Goal: Information Seeking & Learning: Learn about a topic

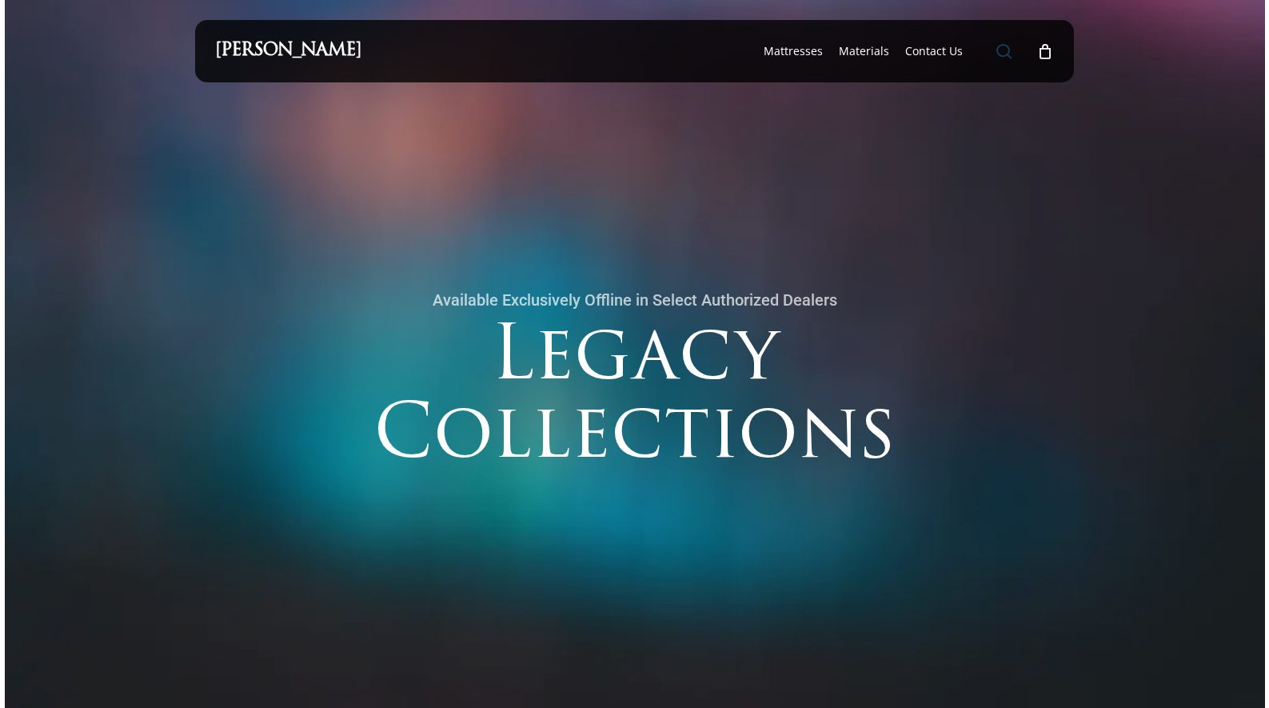
click at [1003, 49] on span "Main Menu" at bounding box center [1004, 51] width 16 height 16
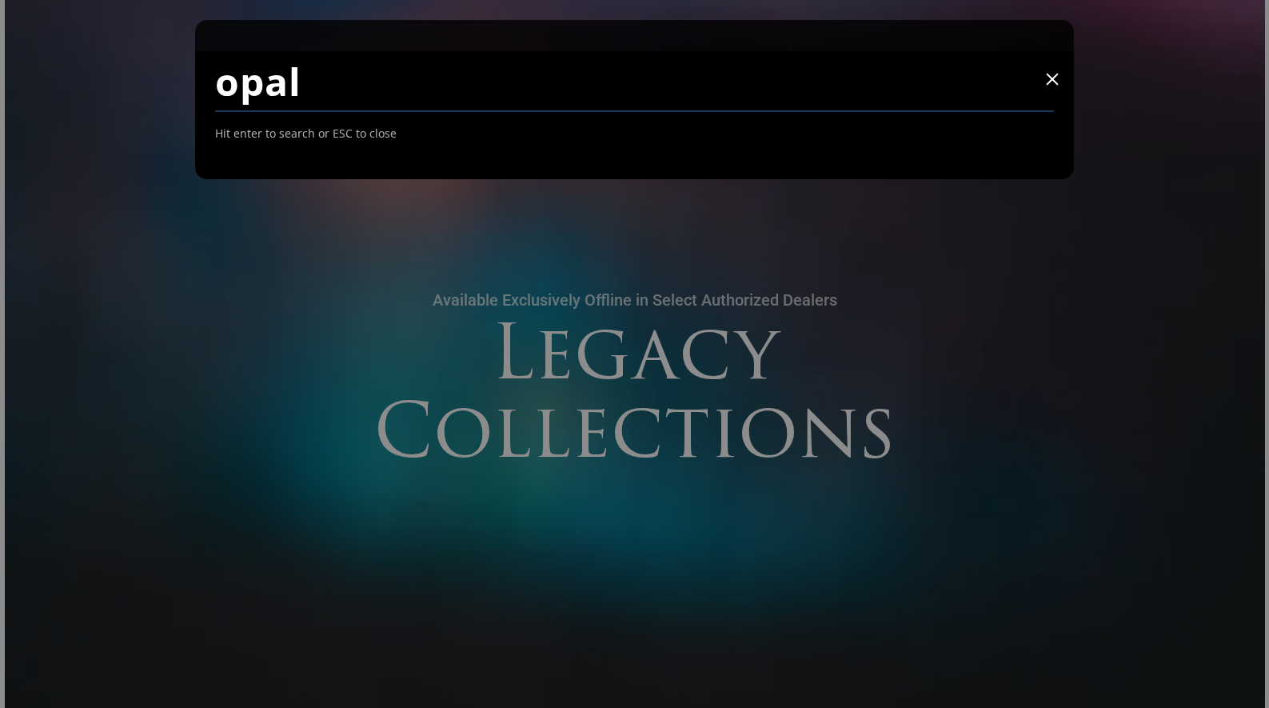
type input "opal"
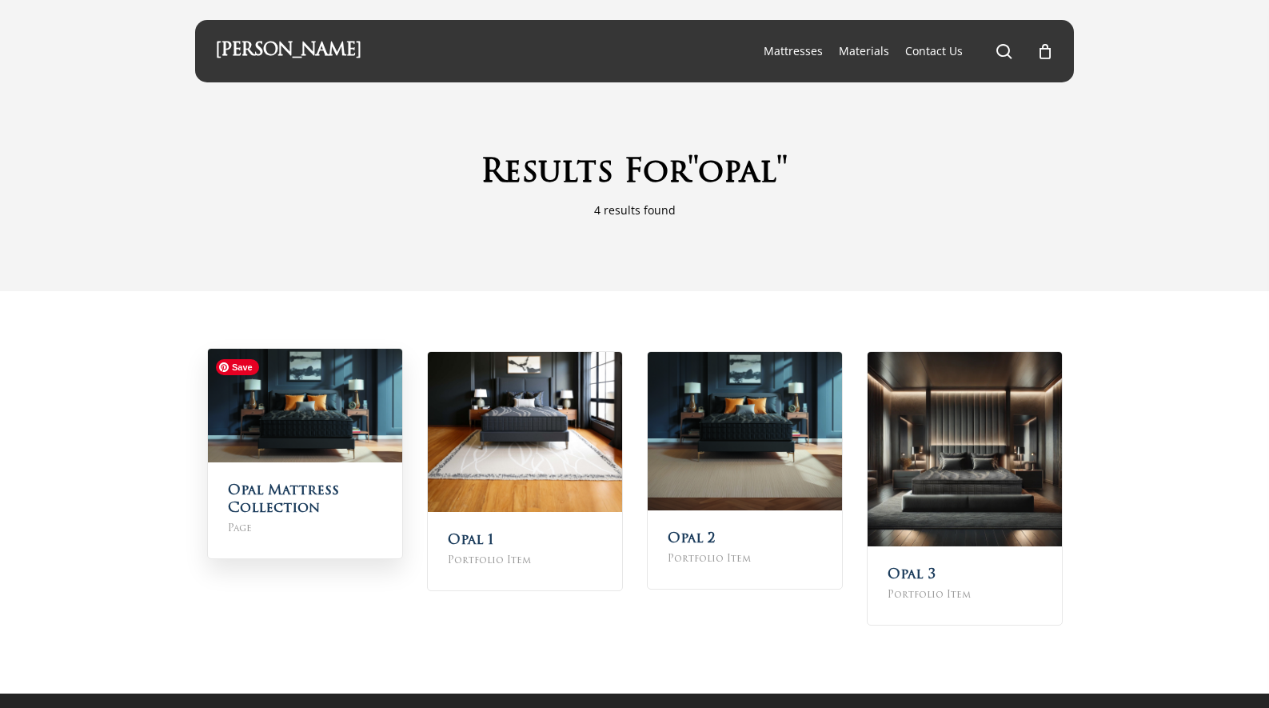
click at [349, 458] on img at bounding box center [305, 406] width 194 height 114
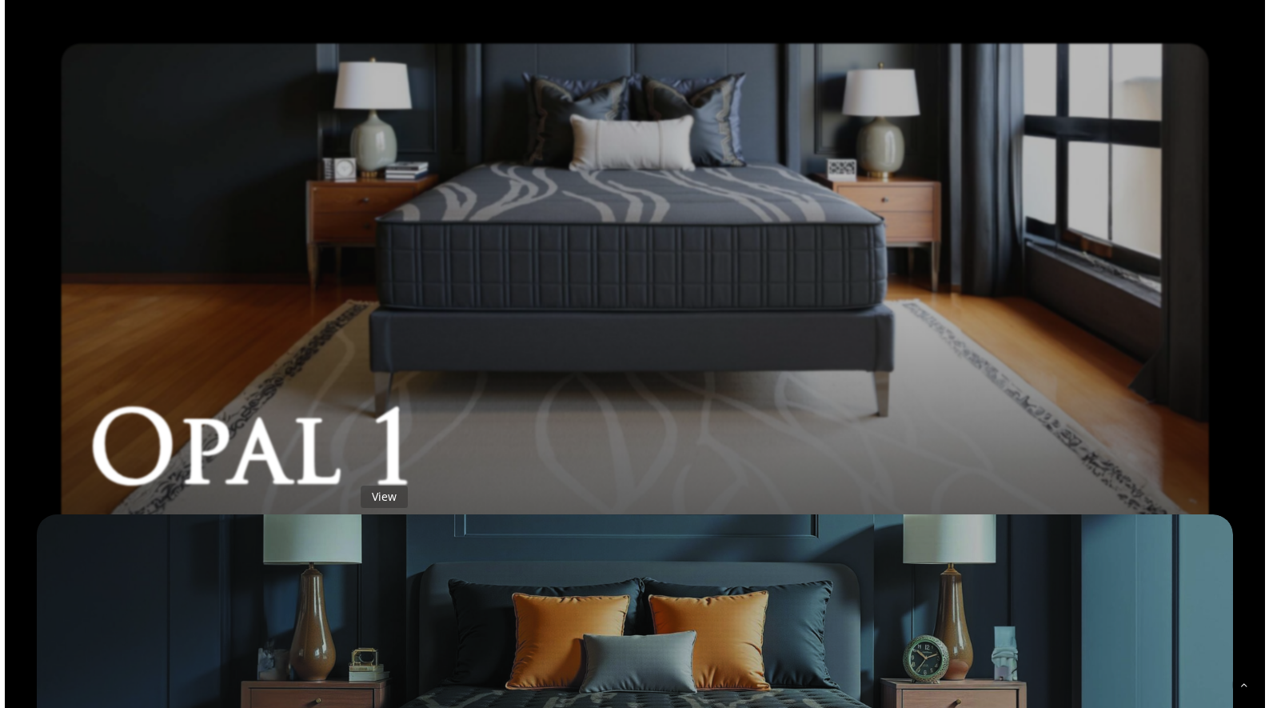
scroll to position [818, 0]
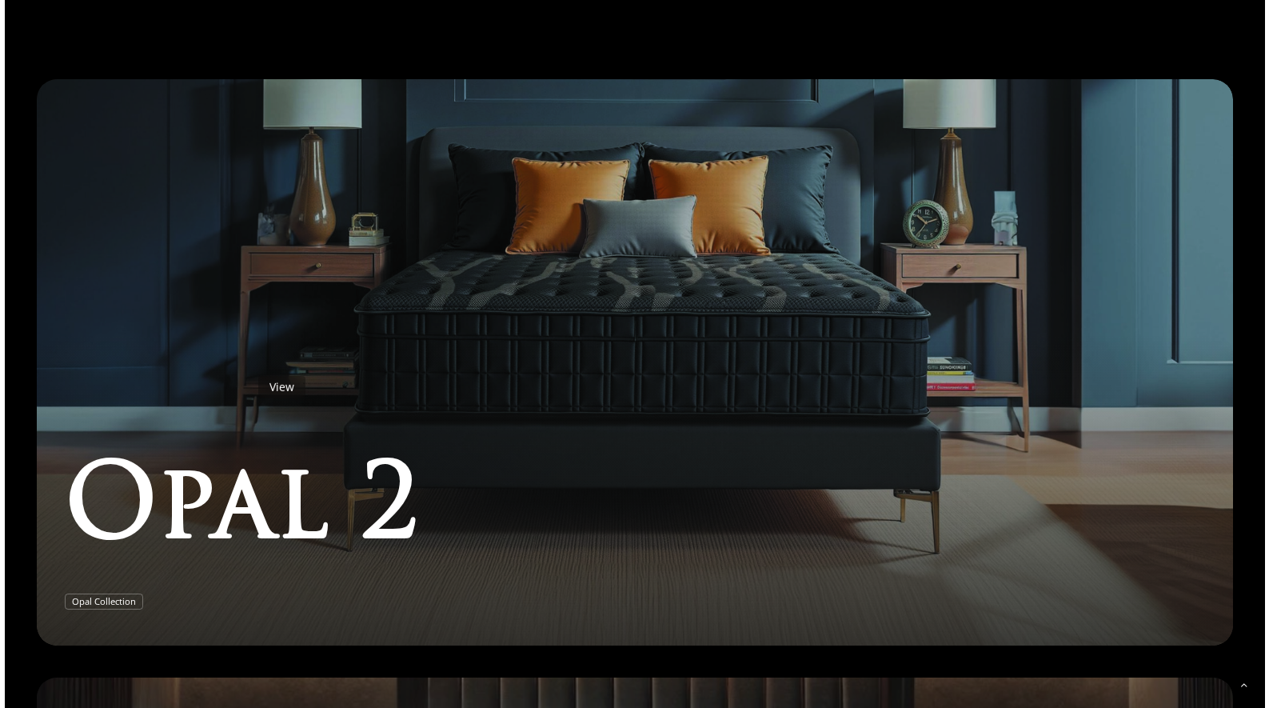
click at [249, 366] on link "Opal 2" at bounding box center [635, 362] width 1196 height 566
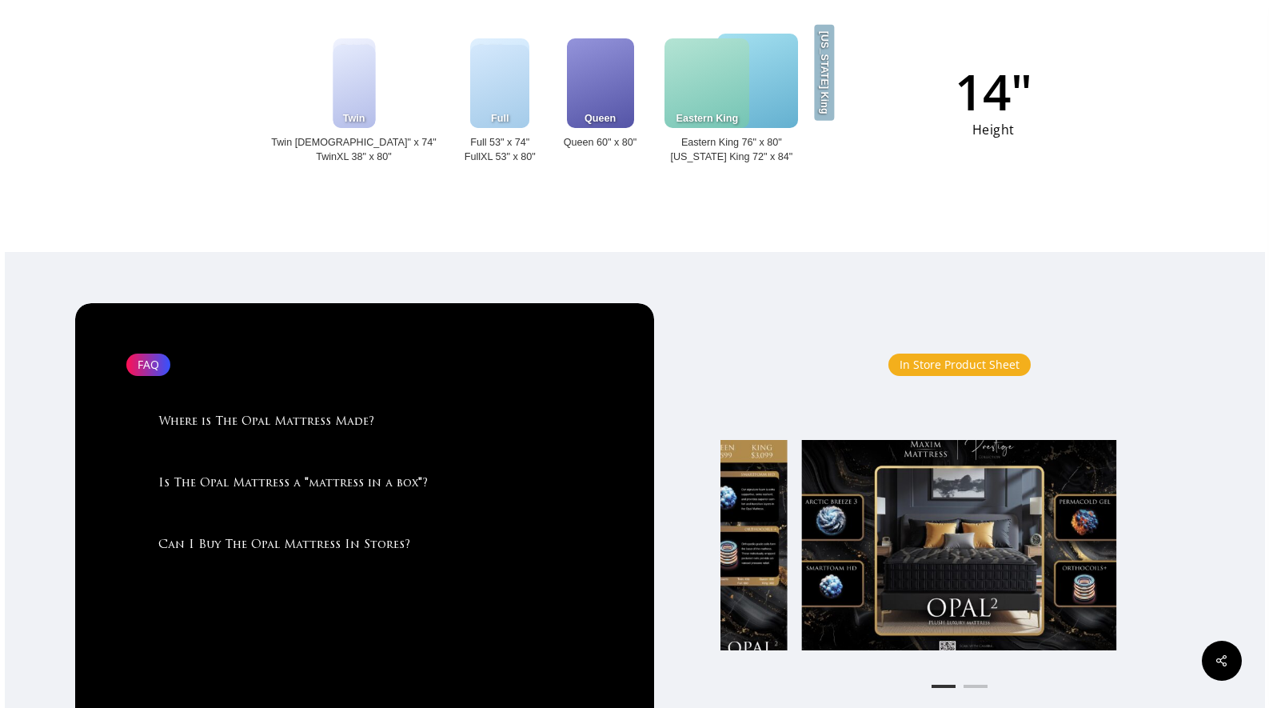
scroll to position [1850, 0]
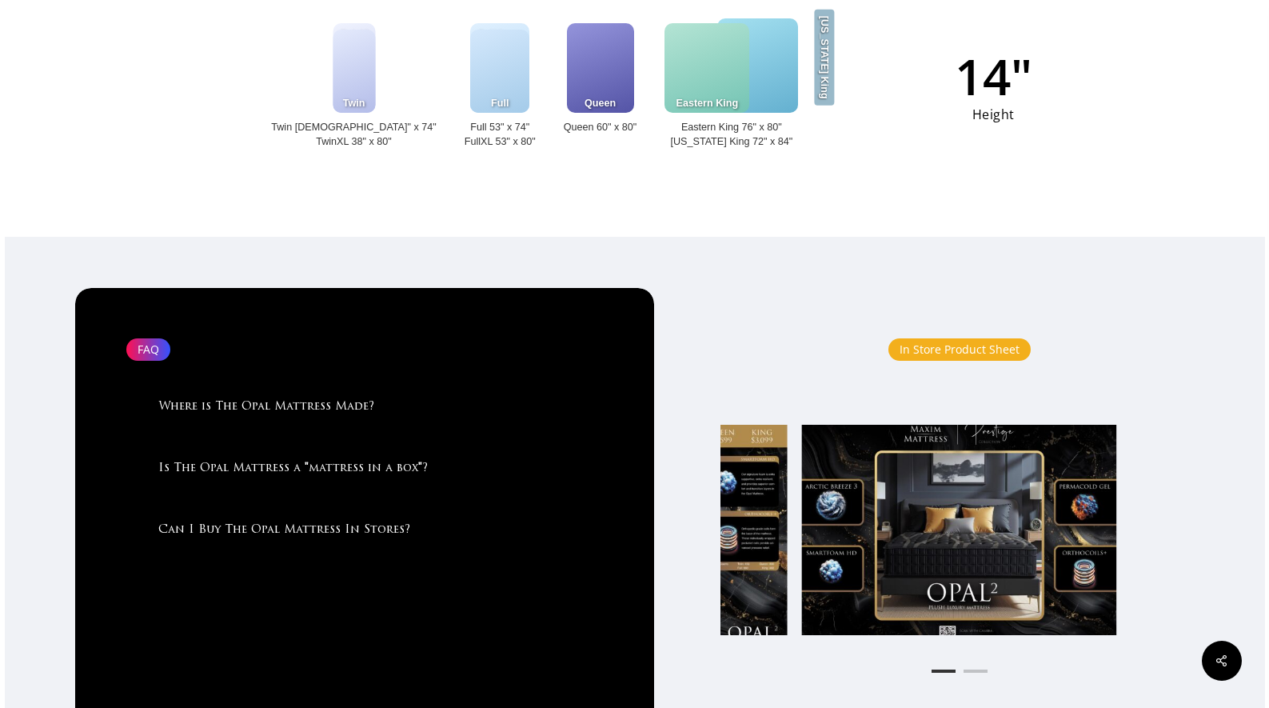
click at [989, 361] on div "In Store Product Sheet" at bounding box center [959, 349] width 142 height 22
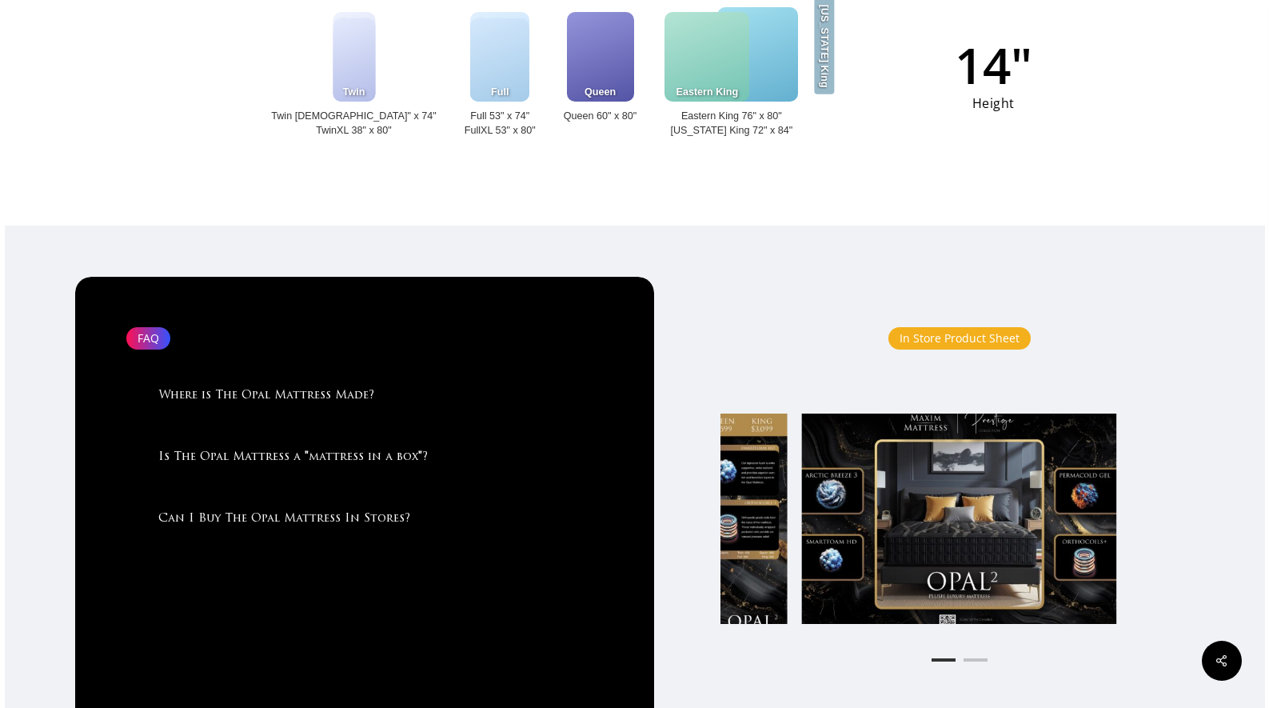
scroll to position [1888, 0]
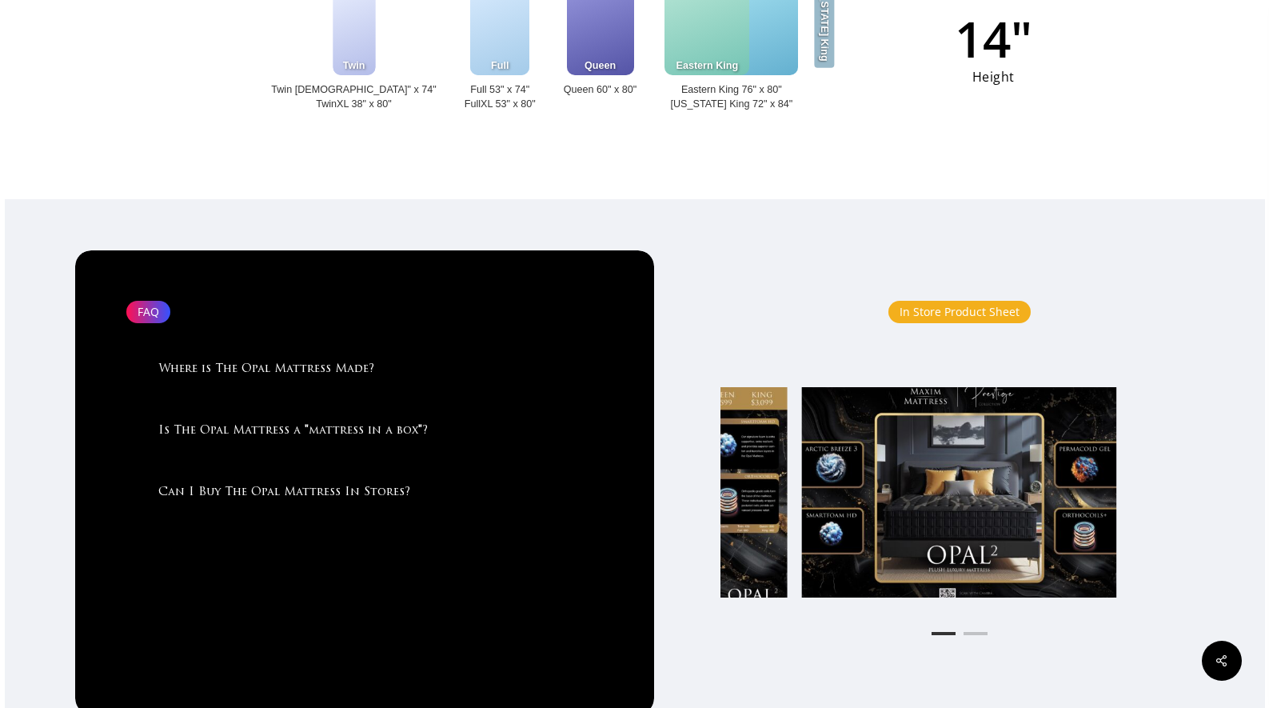
click at [947, 509] on link at bounding box center [959, 492] width 315 height 210
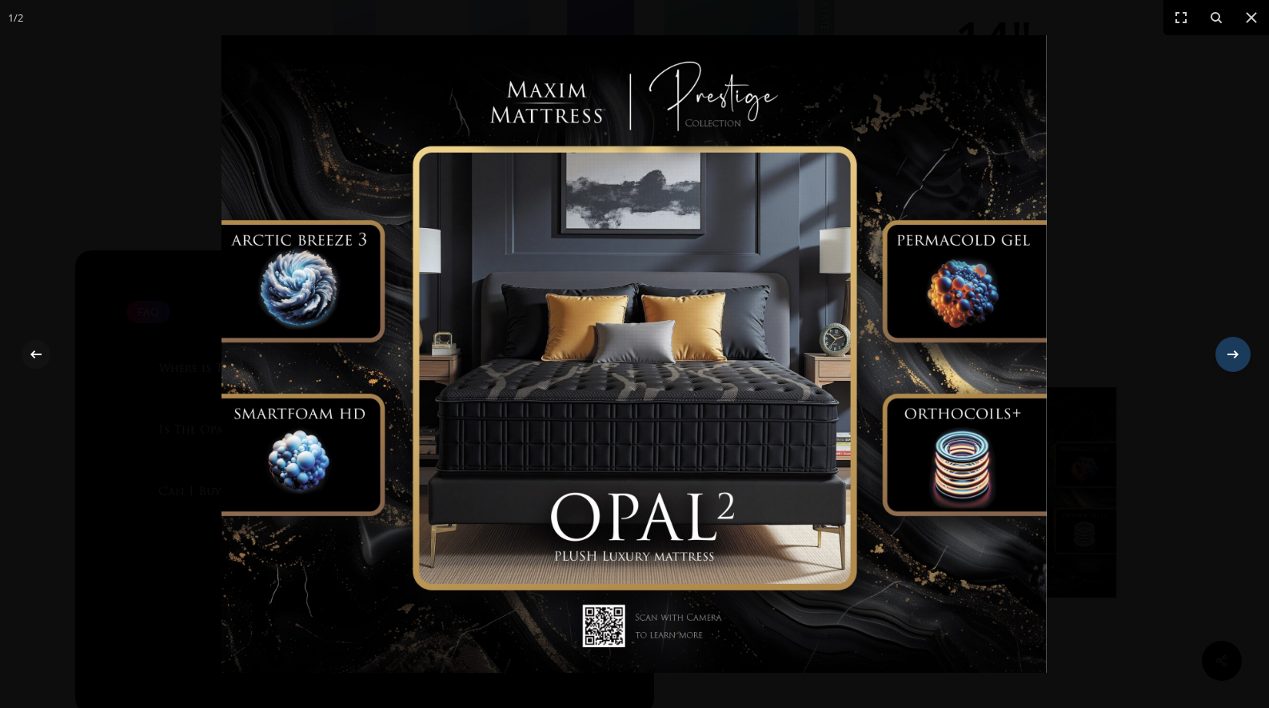
click at [1234, 353] on icon at bounding box center [1232, 354] width 19 height 19
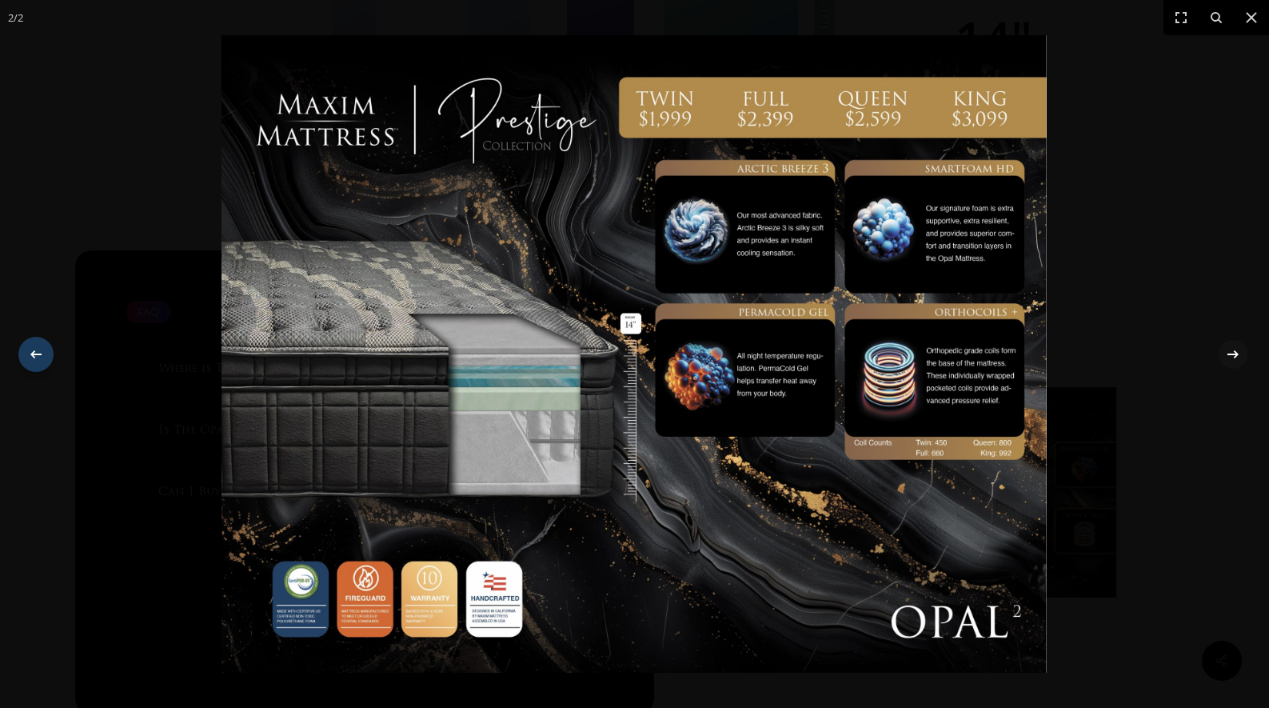
click at [33, 357] on icon at bounding box center [35, 354] width 19 height 19
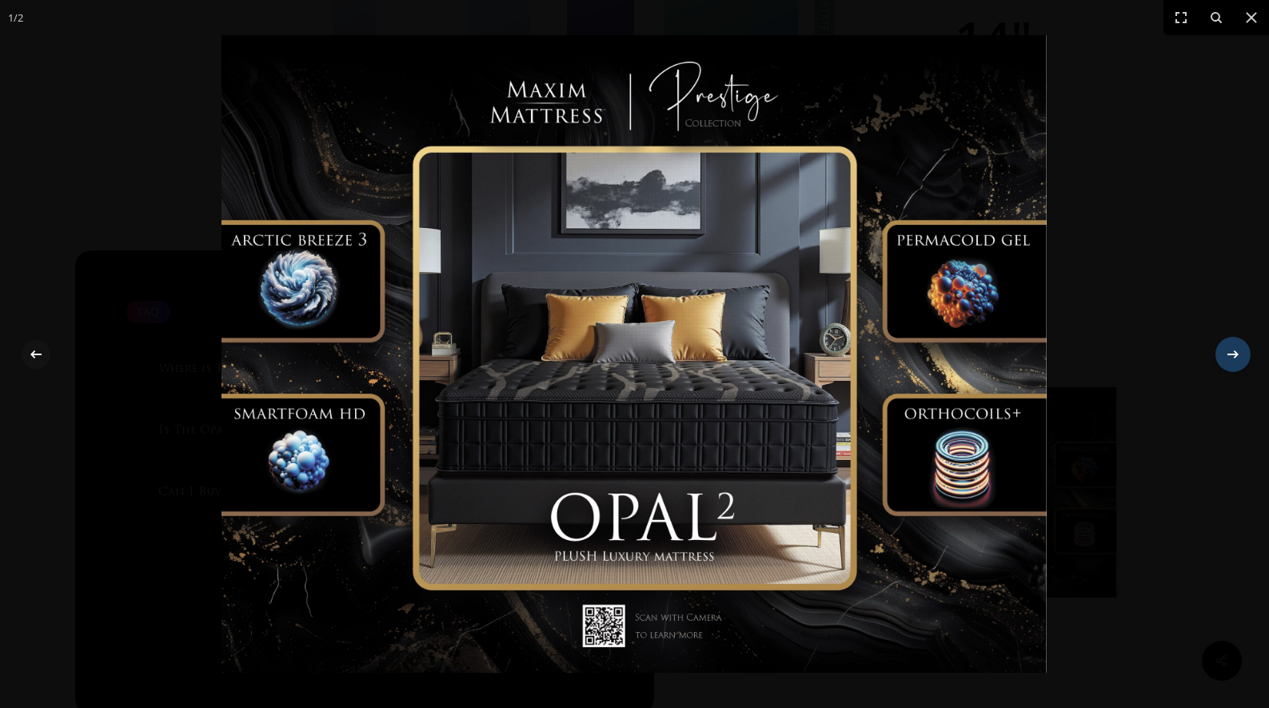
click at [1227, 354] on icon at bounding box center [1232, 353] width 11 height 8
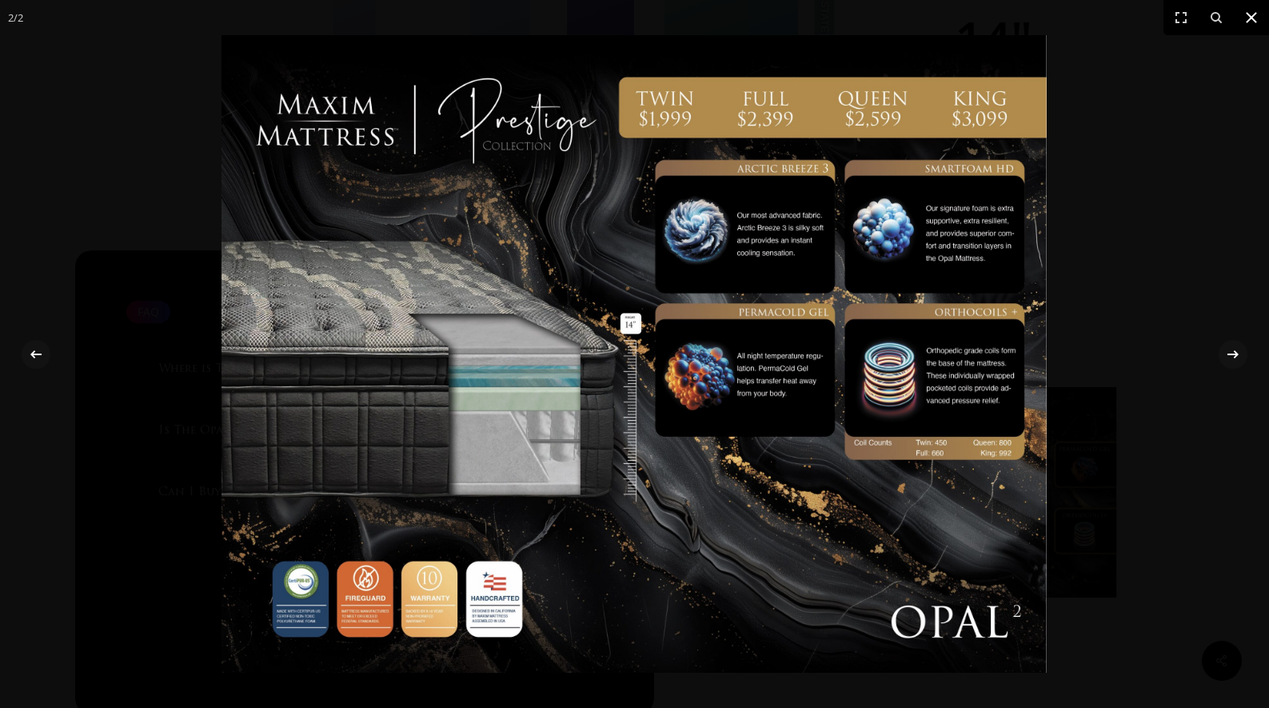
click at [1246, 23] on icon at bounding box center [1251, 17] width 19 height 19
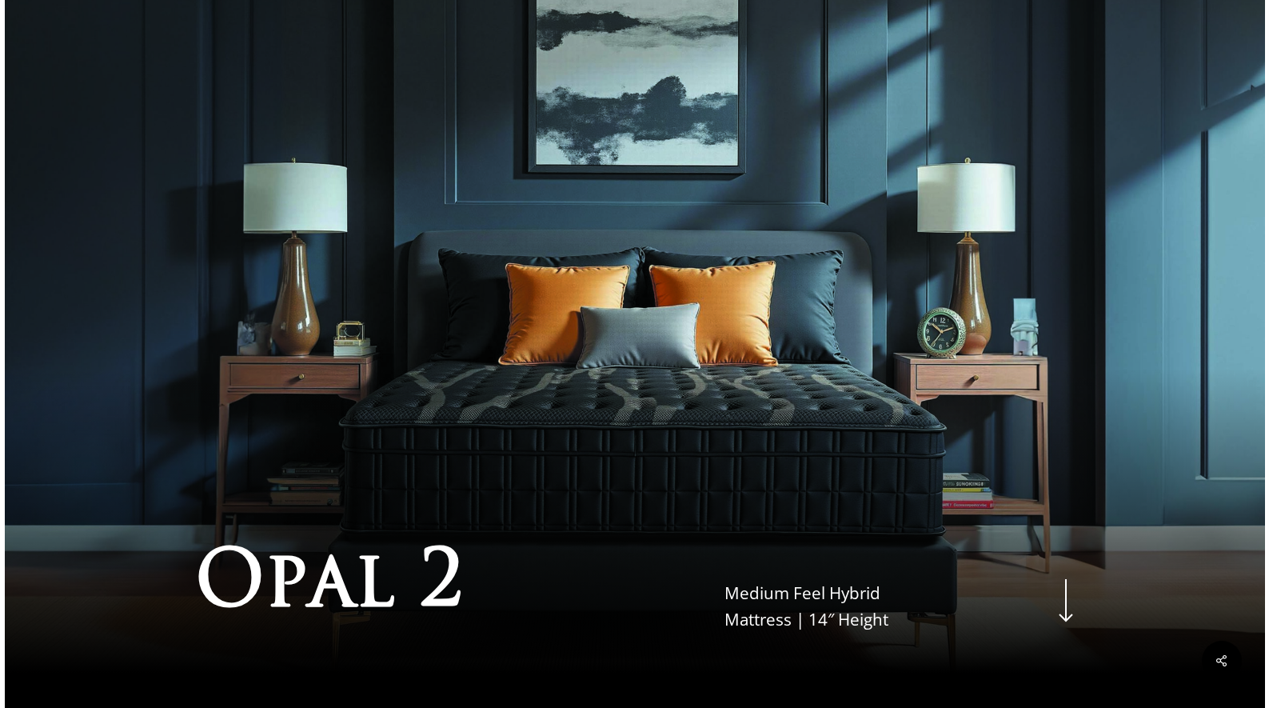
scroll to position [0, 0]
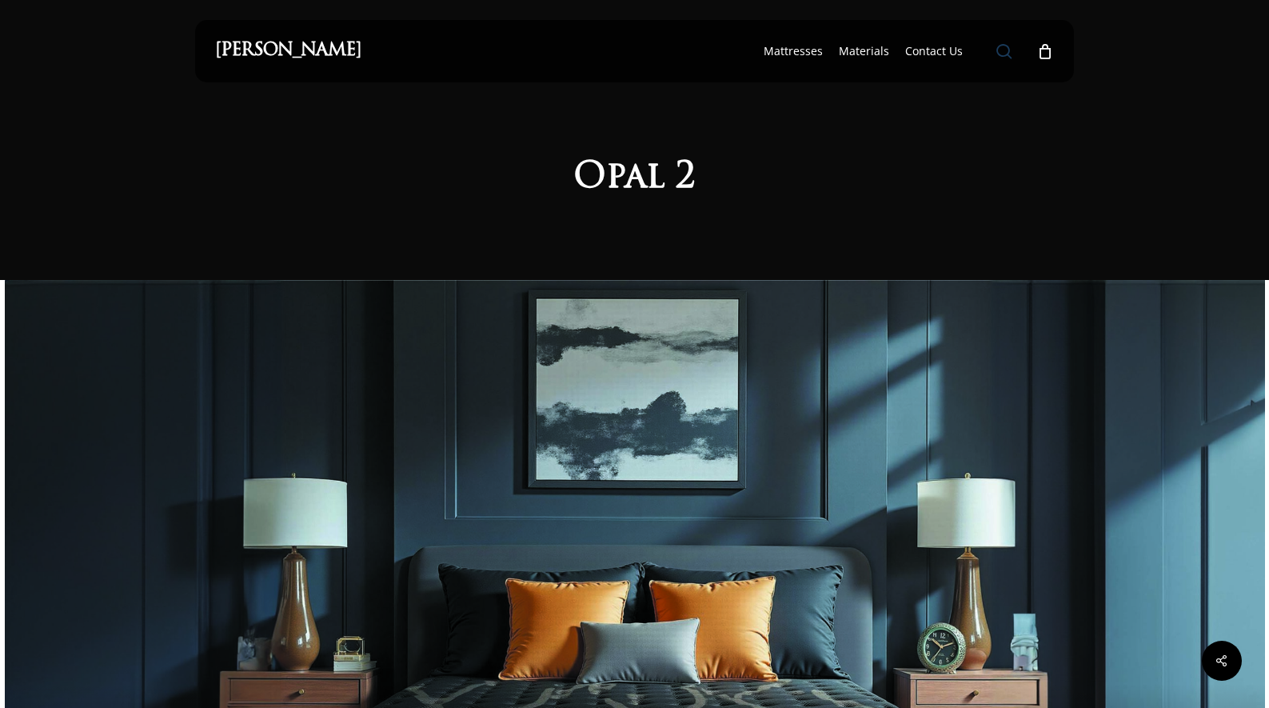
click at [995, 54] on link "search" at bounding box center [1004, 51] width 19 height 17
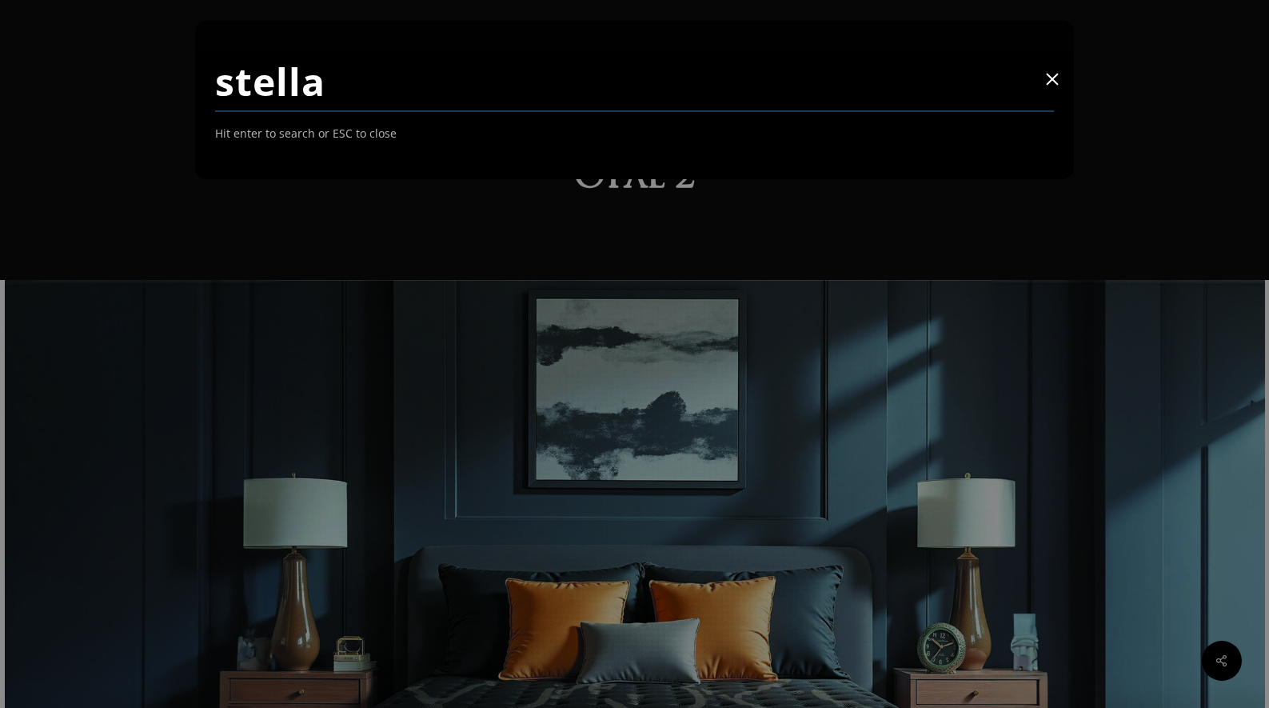
type input "stella"
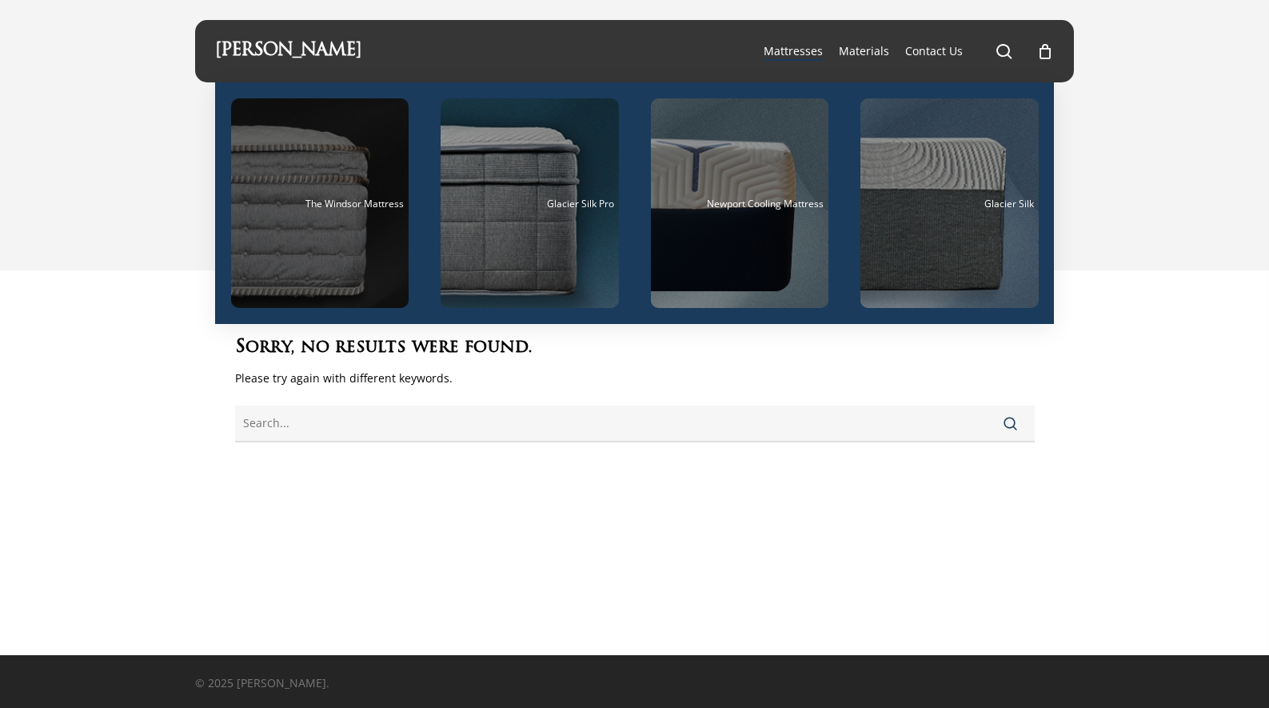
click at [297, 257] on div "Main Menu" at bounding box center [320, 202] width 178 height 209
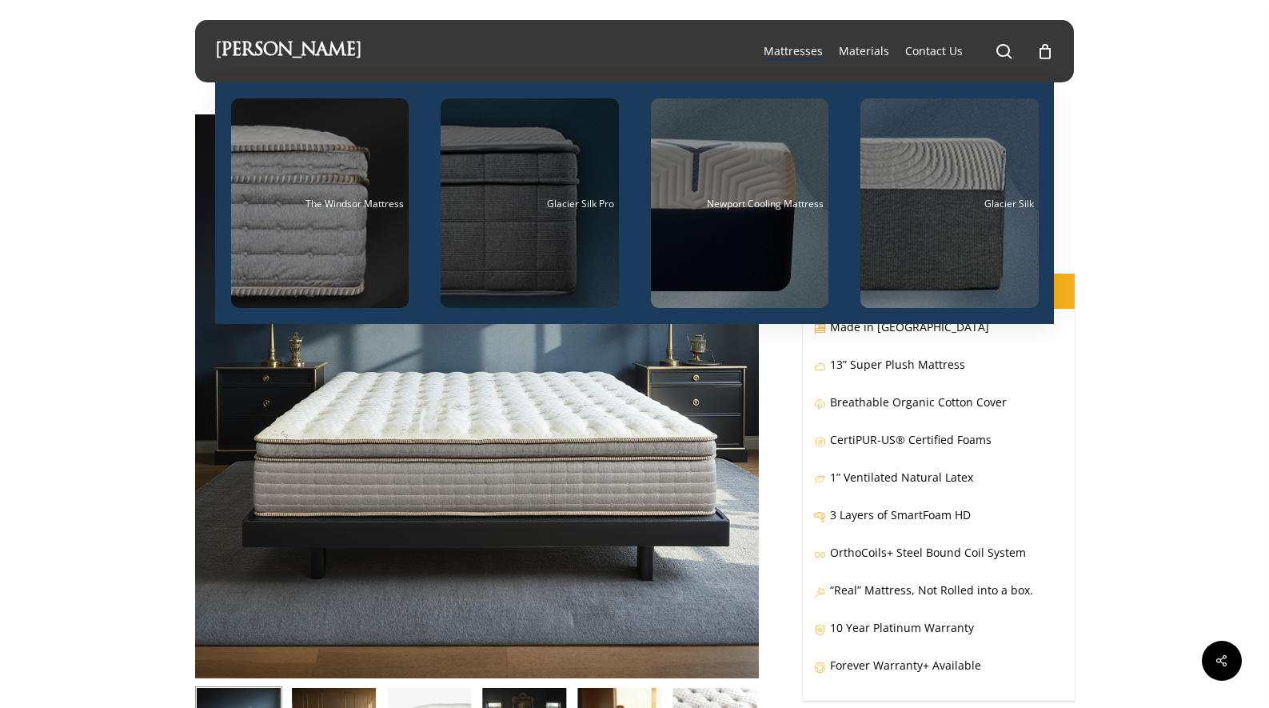
click at [533, 218] on div "Main Menu" at bounding box center [530, 202] width 178 height 209
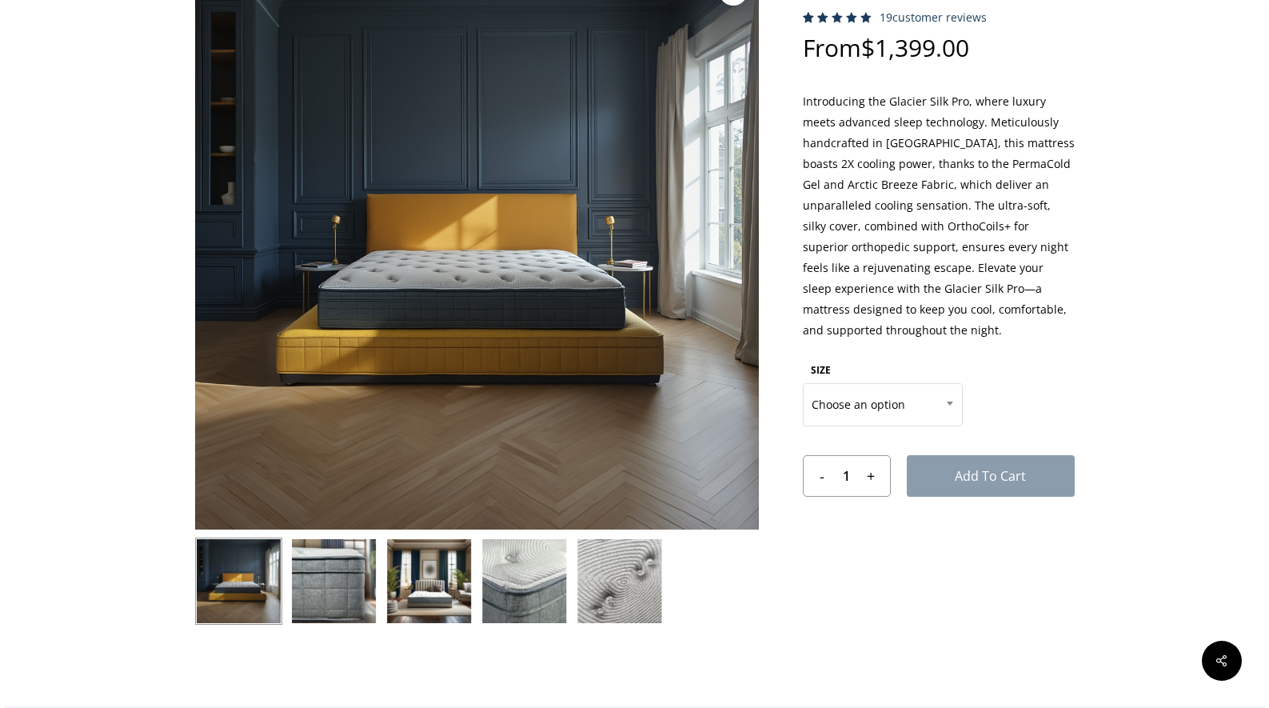
scroll to position [150, 0]
click at [497, 612] on img at bounding box center [524, 580] width 87 height 87
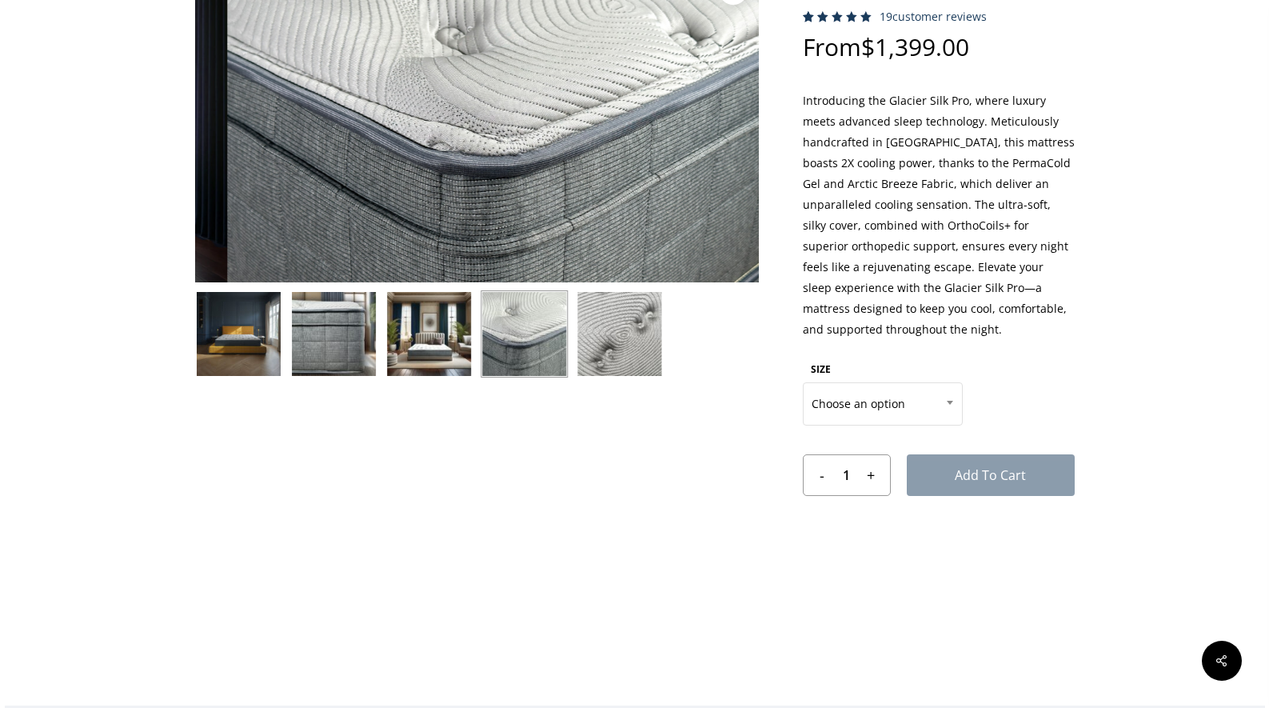
click at [621, 410] on div "🔍" at bounding box center [477, 300] width 564 height 670
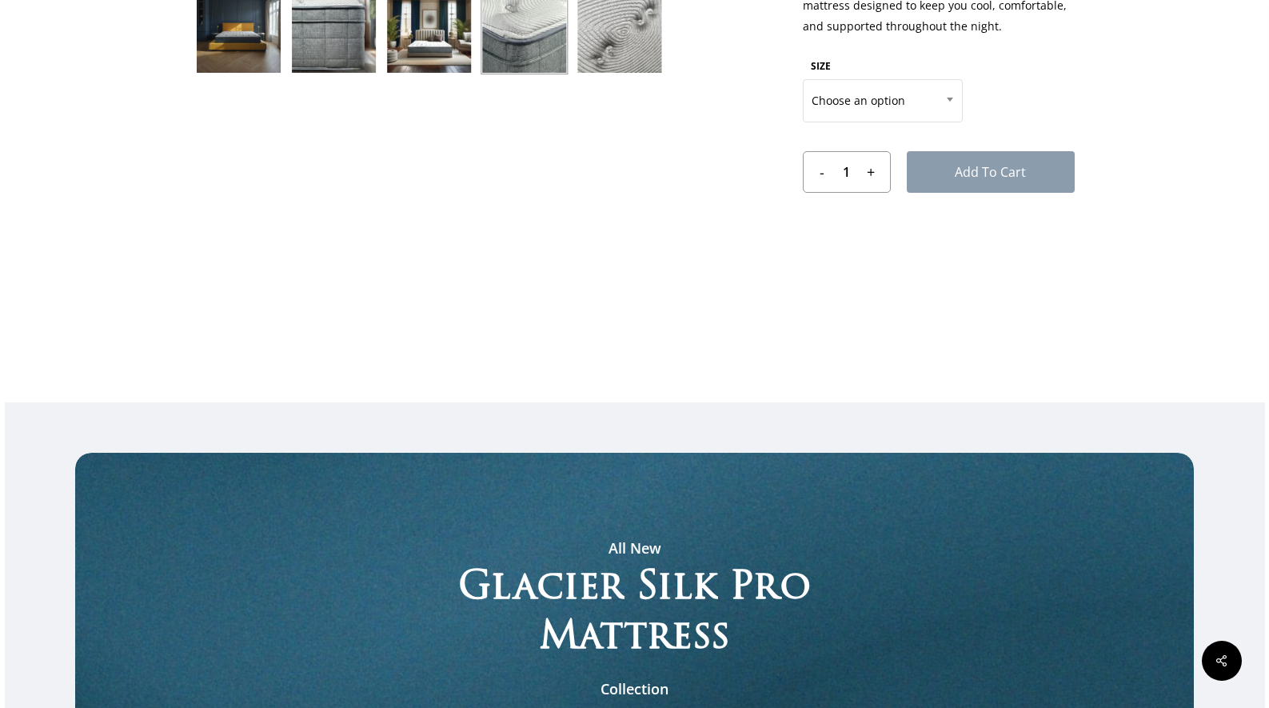
scroll to position [0, 0]
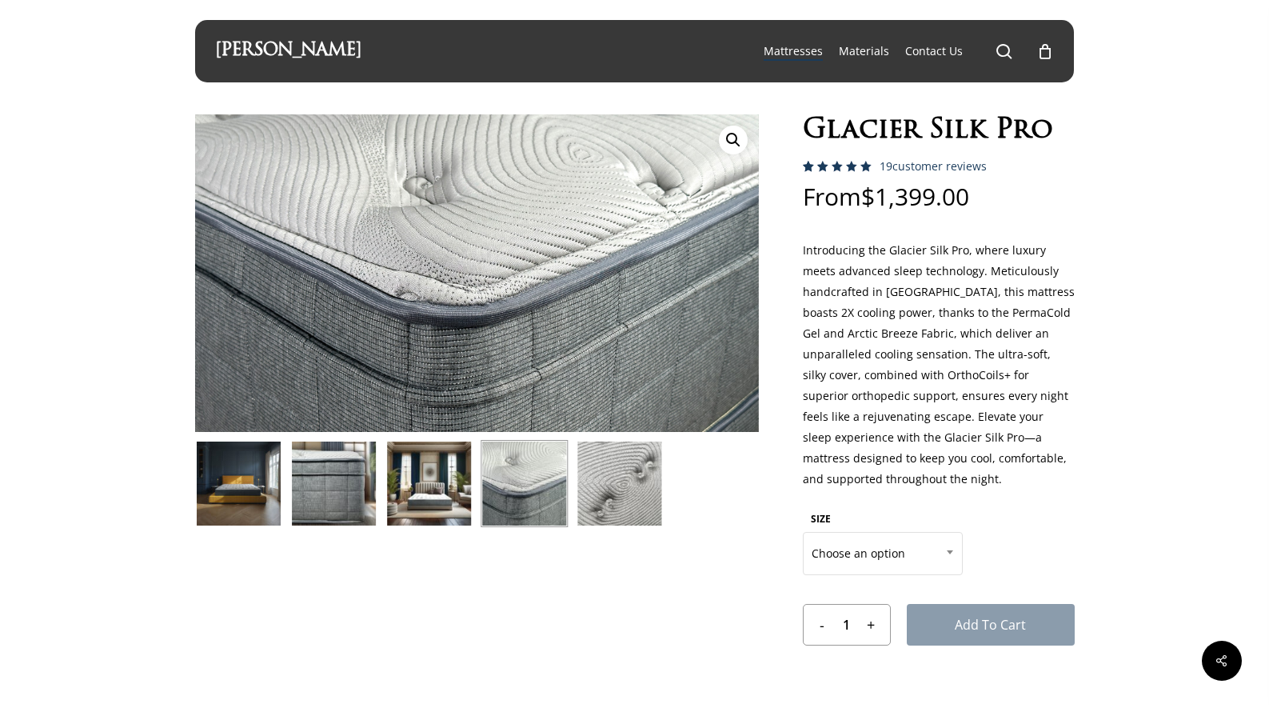
click at [305, 48] on link "[PERSON_NAME]" at bounding box center [288, 51] width 146 height 18
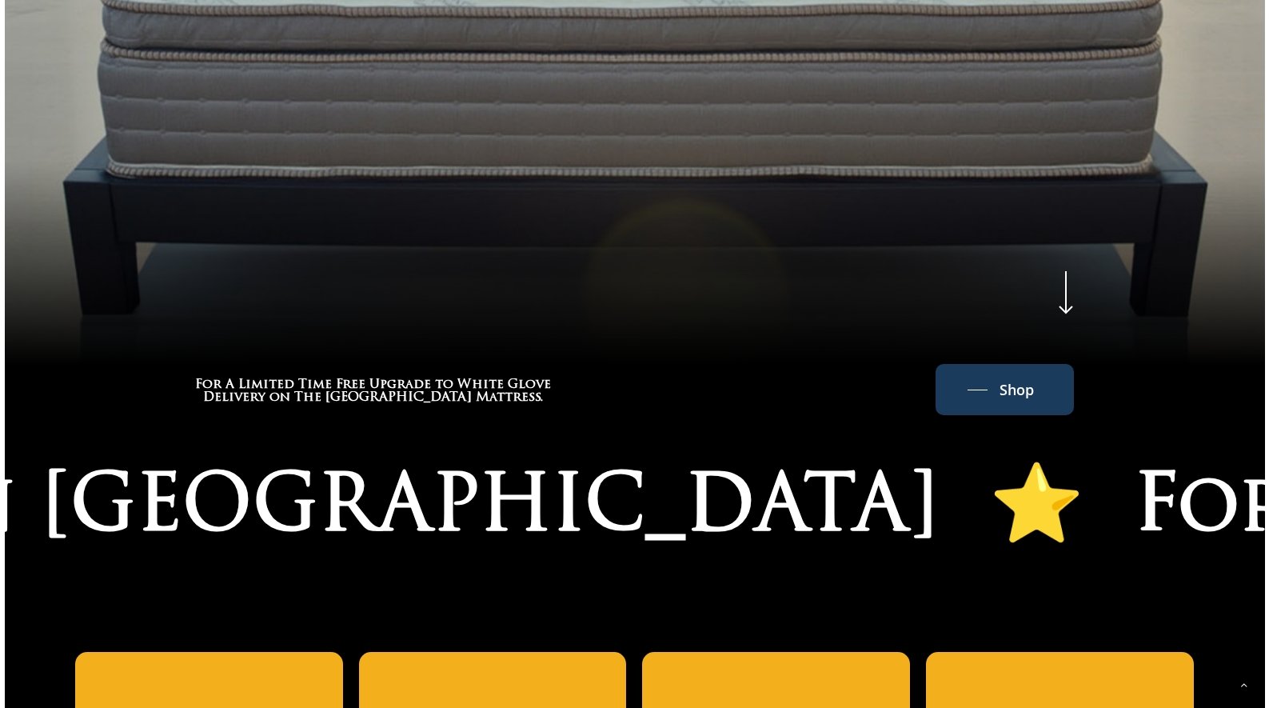
scroll to position [547, 0]
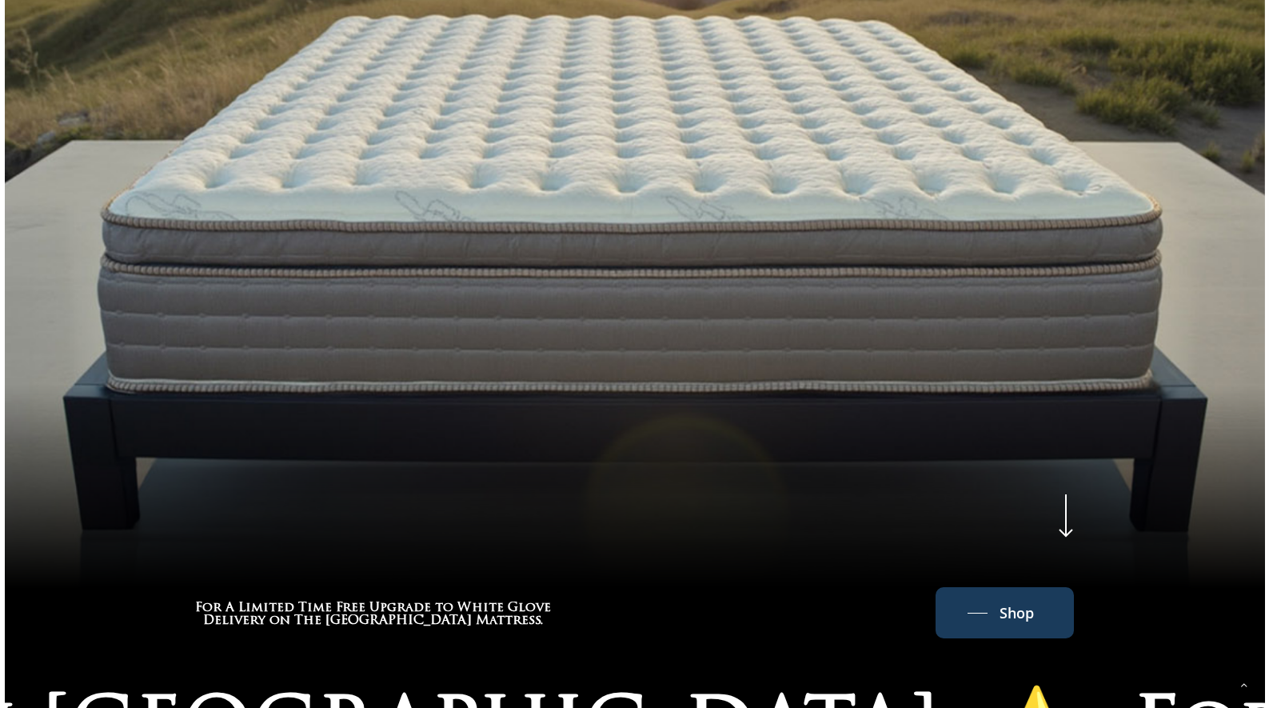
click at [1073, 504] on icon at bounding box center [1066, 514] width 32 height 54
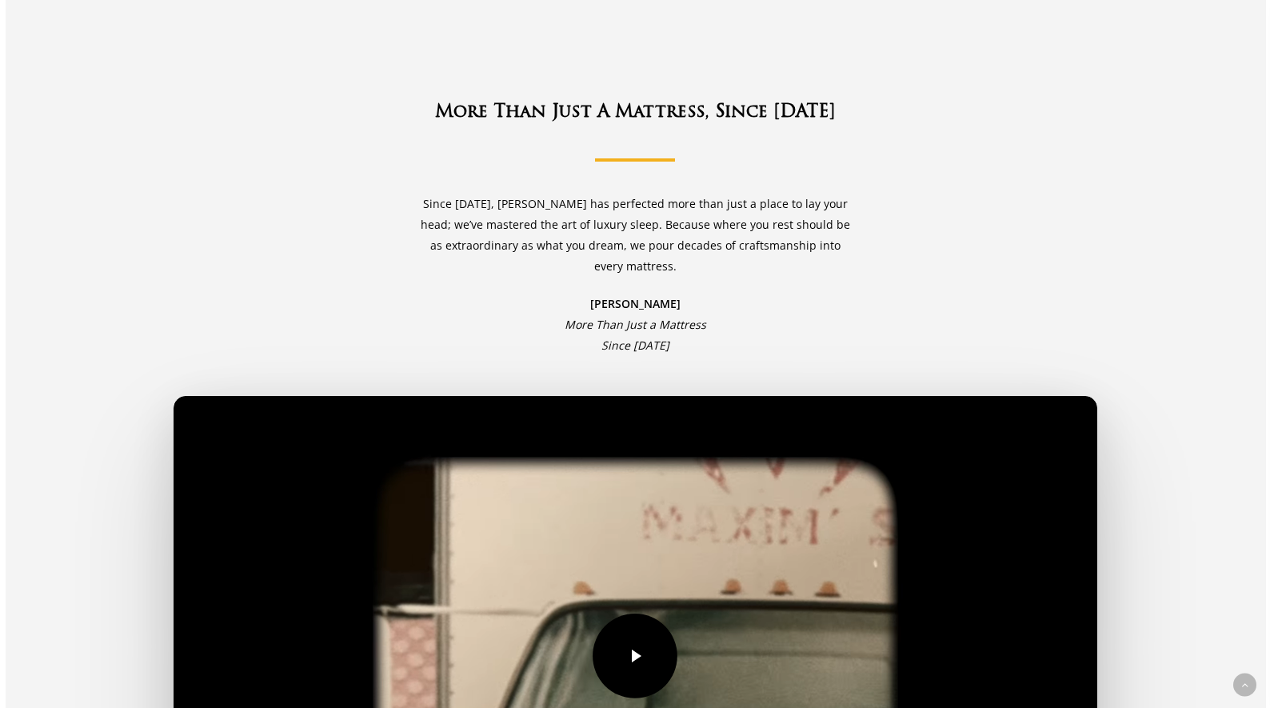
scroll to position [3479, 0]
